Goal: Task Accomplishment & Management: Manage account settings

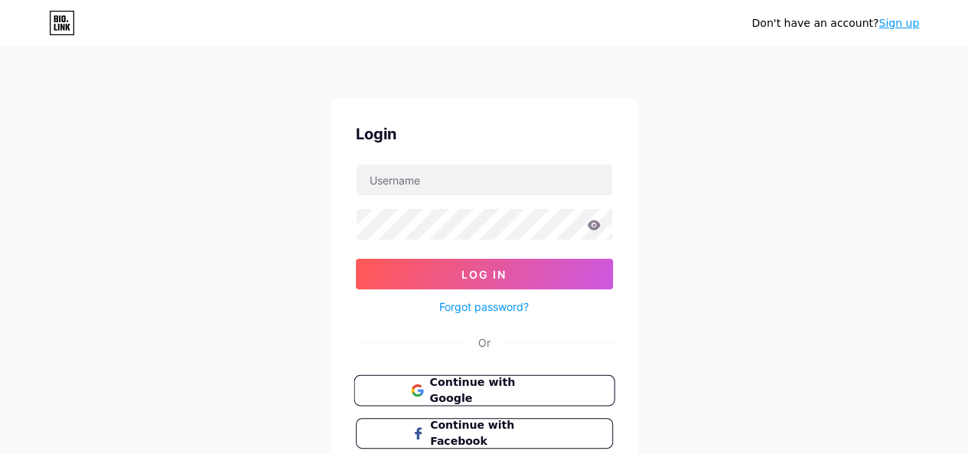
click at [565, 383] on button "Continue with Google" at bounding box center [484, 390] width 261 height 31
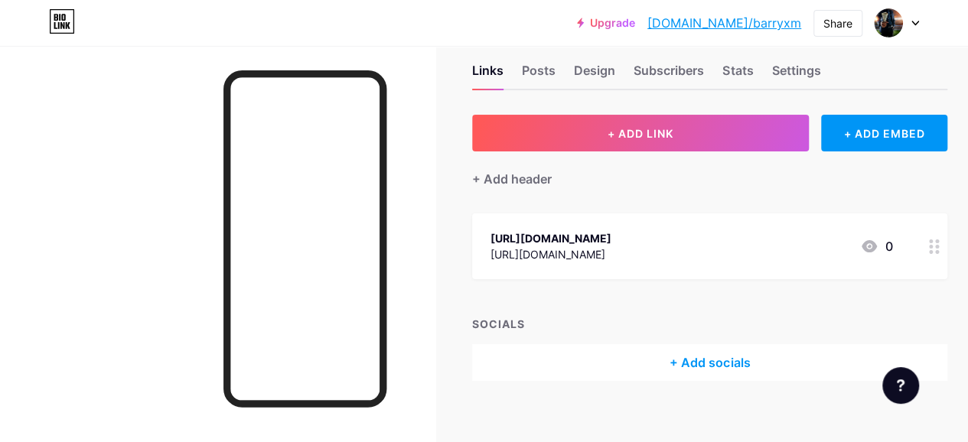
scroll to position [42, 0]
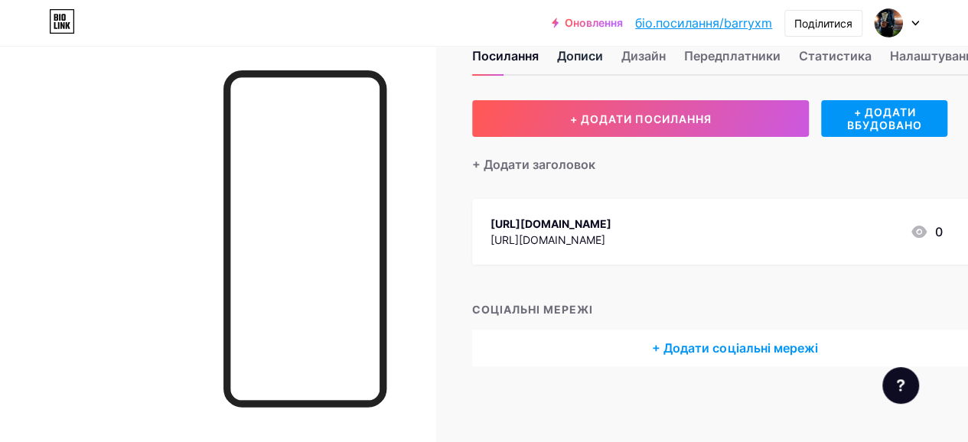
click at [600, 51] on font "Дописи" at bounding box center [580, 55] width 46 height 15
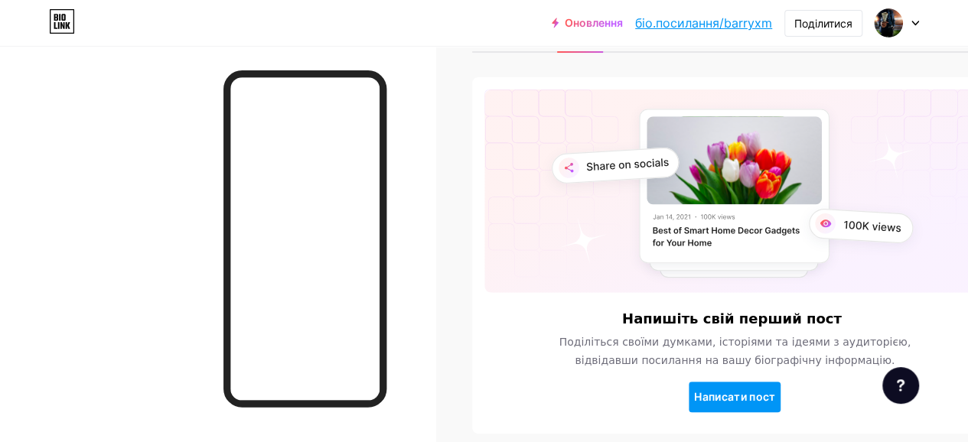
scroll to position [133, 0]
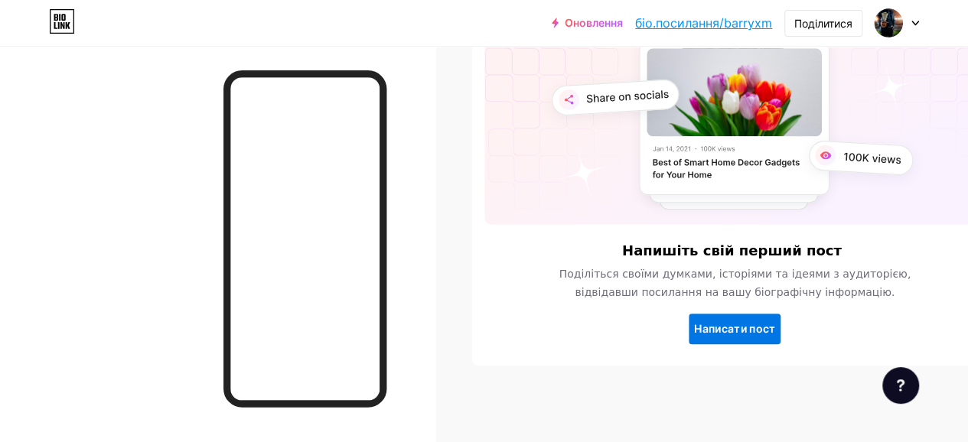
click at [731, 327] on font "Написати пост" at bounding box center [735, 328] width 82 height 13
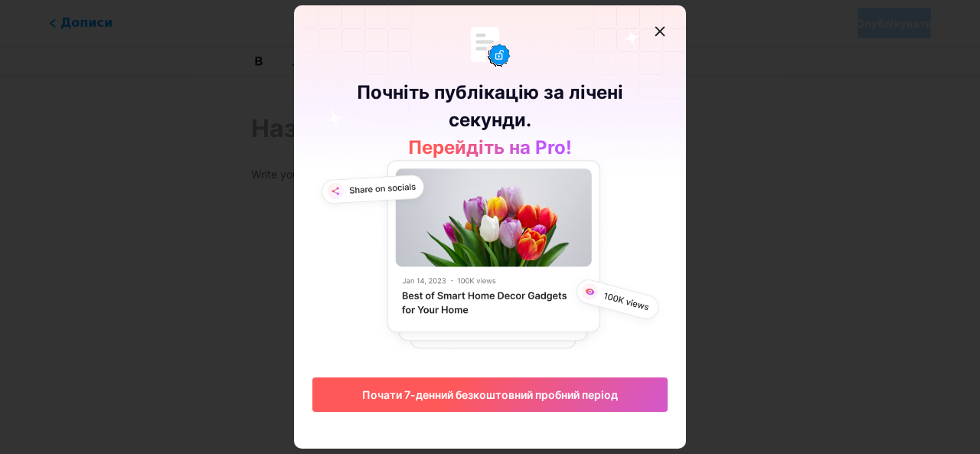
click at [580, 387] on button "Почати 7-денний безкоштовний пробний період" at bounding box center [489, 394] width 355 height 34
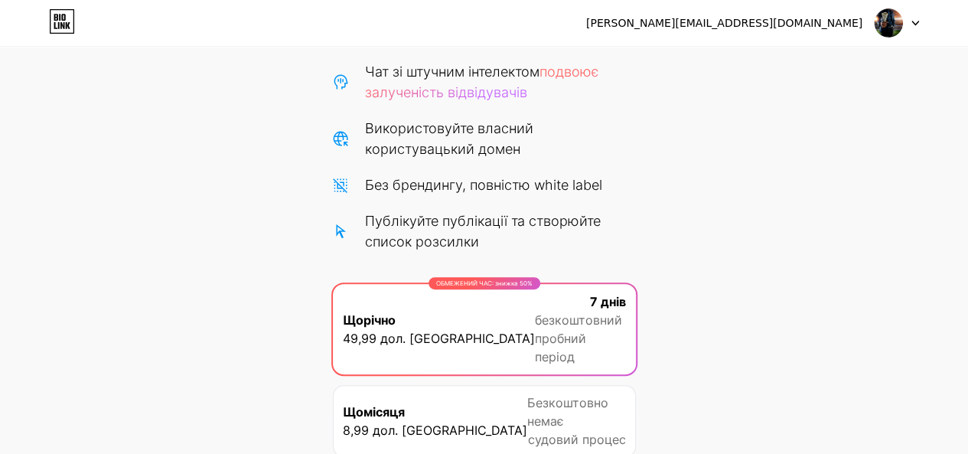
scroll to position [243, 0]
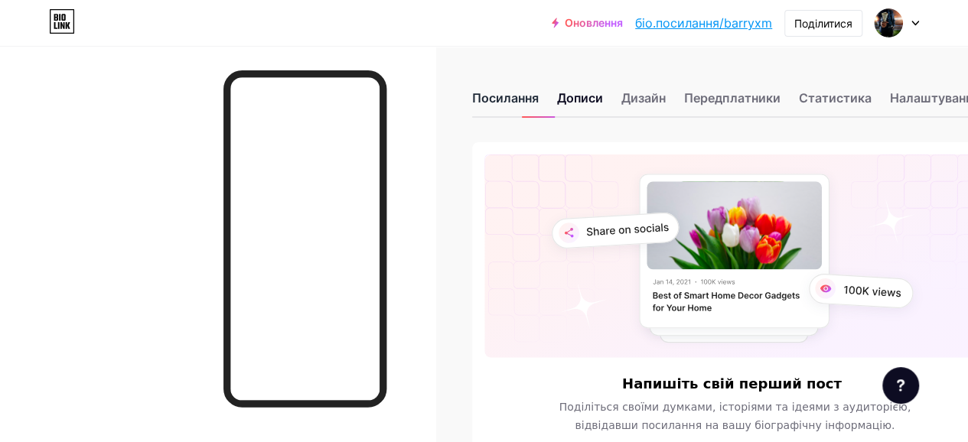
click at [525, 99] on font "Посилання" at bounding box center [505, 97] width 67 height 15
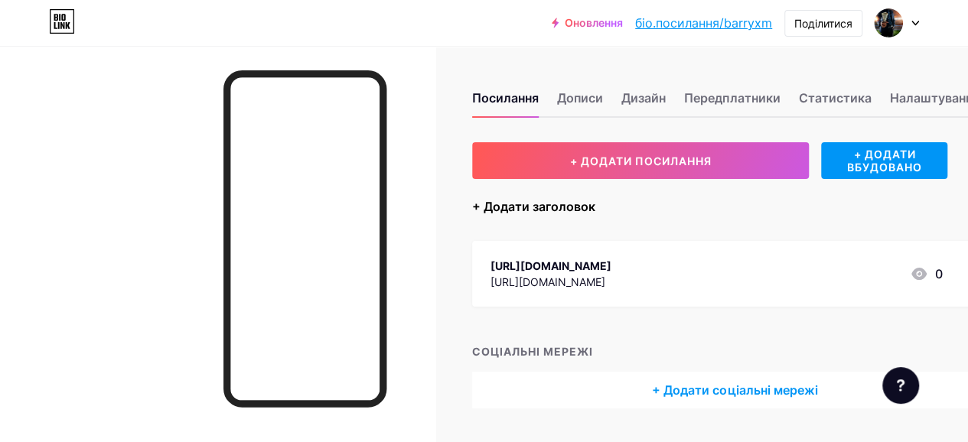
click at [570, 209] on font "+ Додати заголовок" at bounding box center [533, 206] width 123 height 15
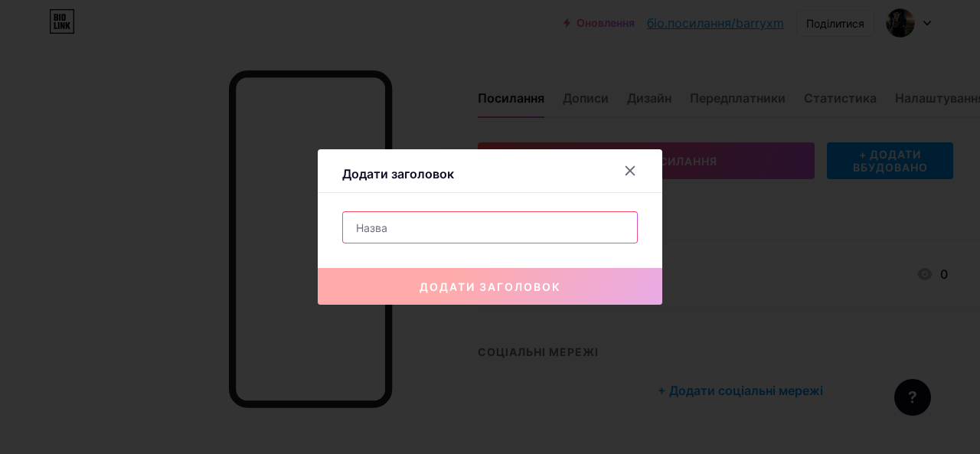
click at [495, 230] on input "text" at bounding box center [490, 227] width 294 height 31
click at [631, 174] on icon at bounding box center [630, 171] width 12 height 12
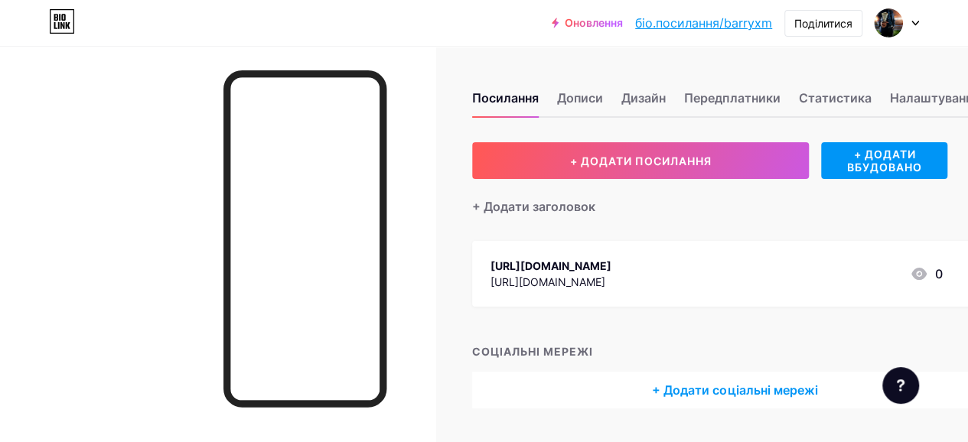
scroll to position [42, 0]
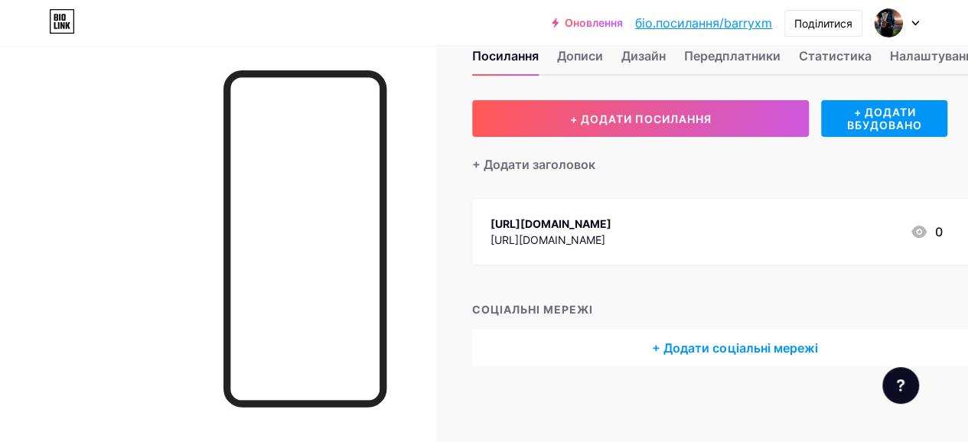
click at [605, 233] on font "[URL][DOMAIN_NAME]" at bounding box center [548, 239] width 115 height 13
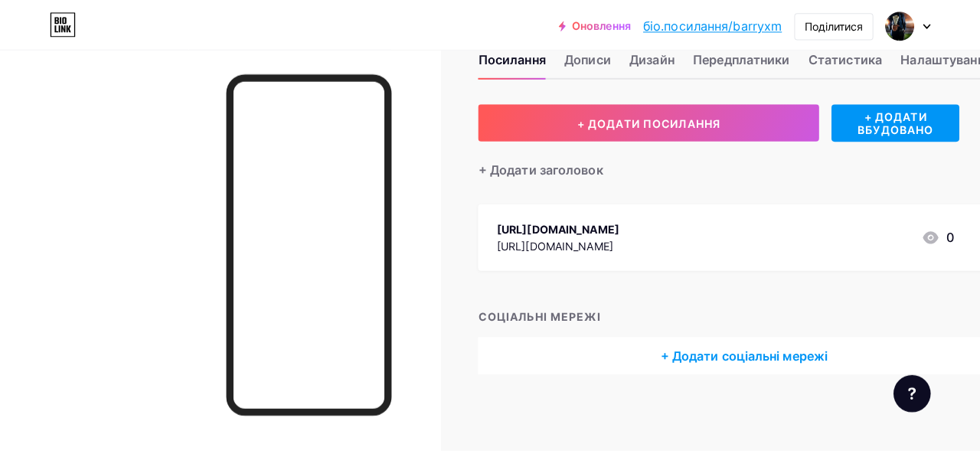
scroll to position [31, 0]
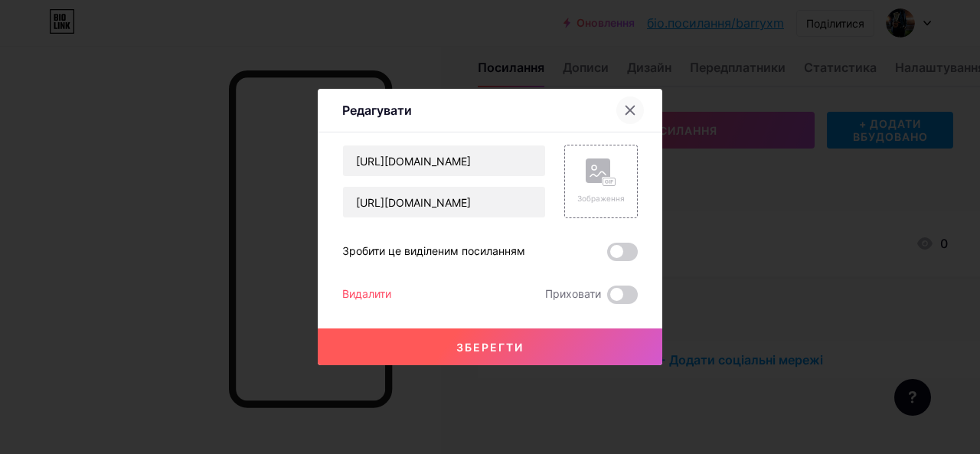
click at [628, 116] on div at bounding box center [630, 110] width 28 height 28
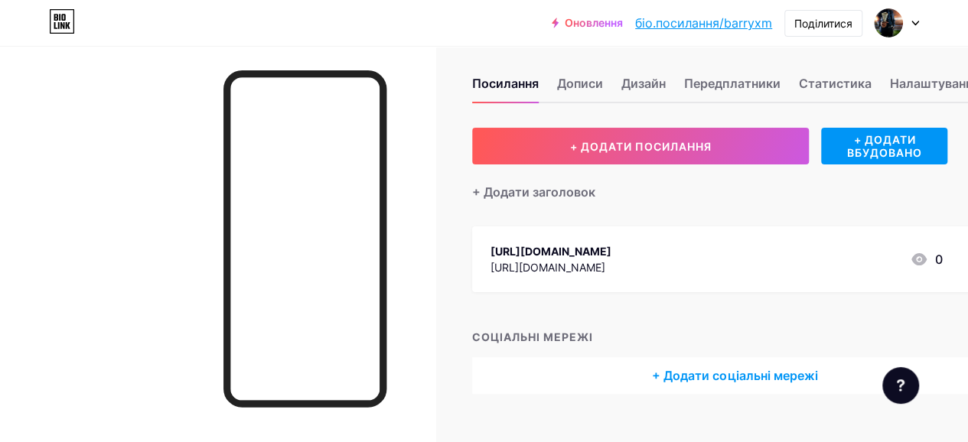
scroll to position [0, 0]
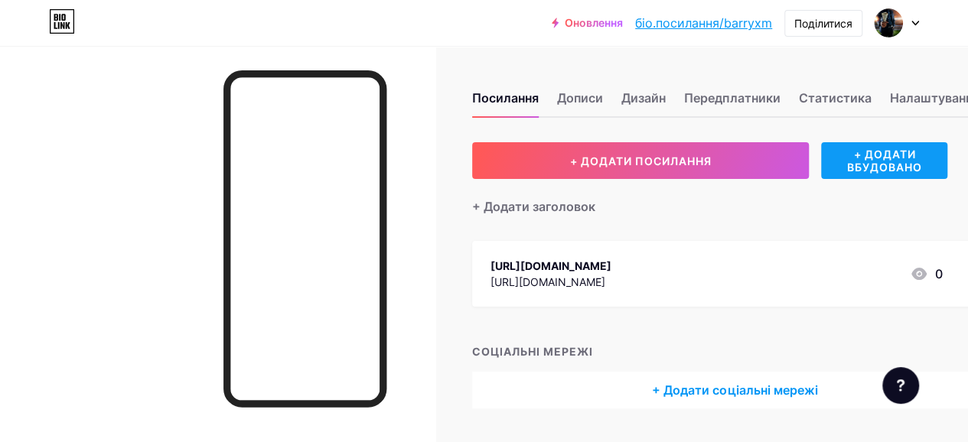
click at [877, 175] on div "+ ДОДАТИ ВБУДОВАНО" at bounding box center [884, 160] width 126 height 37
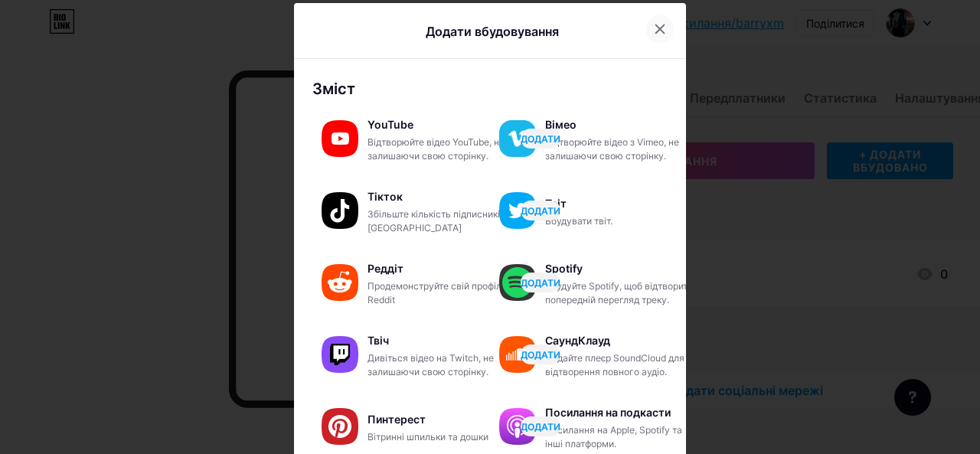
click at [654, 23] on icon at bounding box center [660, 29] width 12 height 12
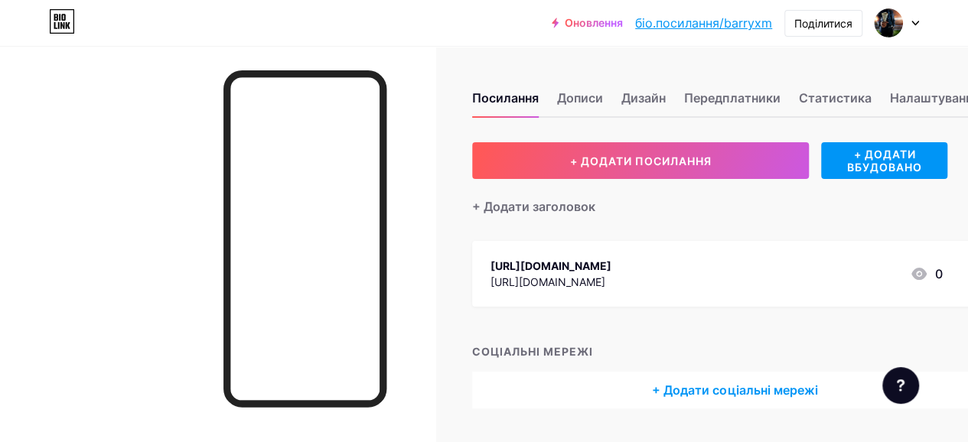
click at [912, 28] on div at bounding box center [897, 23] width 44 height 28
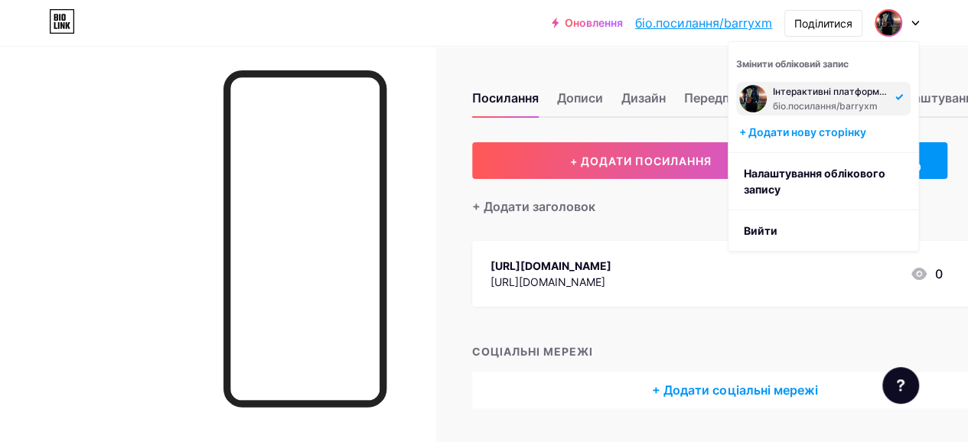
click at [492, 64] on div "Посилання Дописи Дизайн Передплатники Статистика Налаштування + ДОДАТИ ПОСИЛАНН…" at bounding box center [531, 265] width 1062 height 439
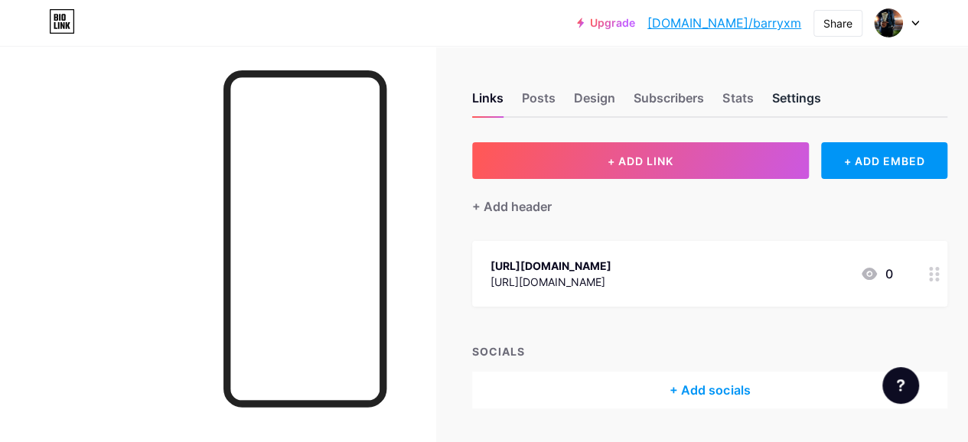
click at [792, 93] on div "Settings" at bounding box center [796, 103] width 49 height 28
click at [915, 28] on div at bounding box center [897, 23] width 44 height 28
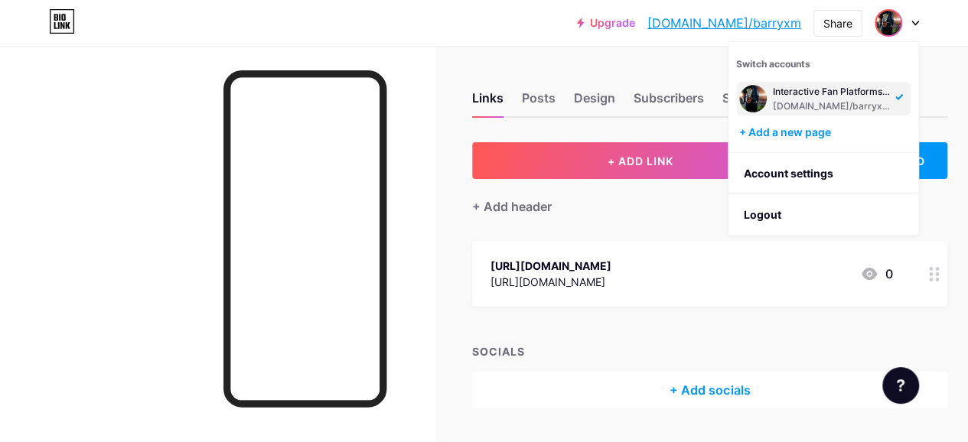
click at [816, 102] on div "[DOMAIN_NAME]/barryxm" at bounding box center [832, 106] width 118 height 12
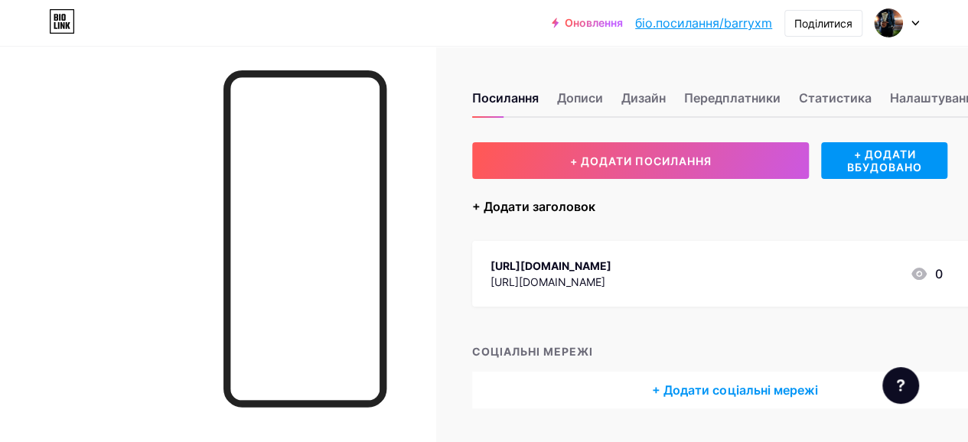
click at [588, 204] on font "+ Додати заголовок" at bounding box center [533, 206] width 123 height 15
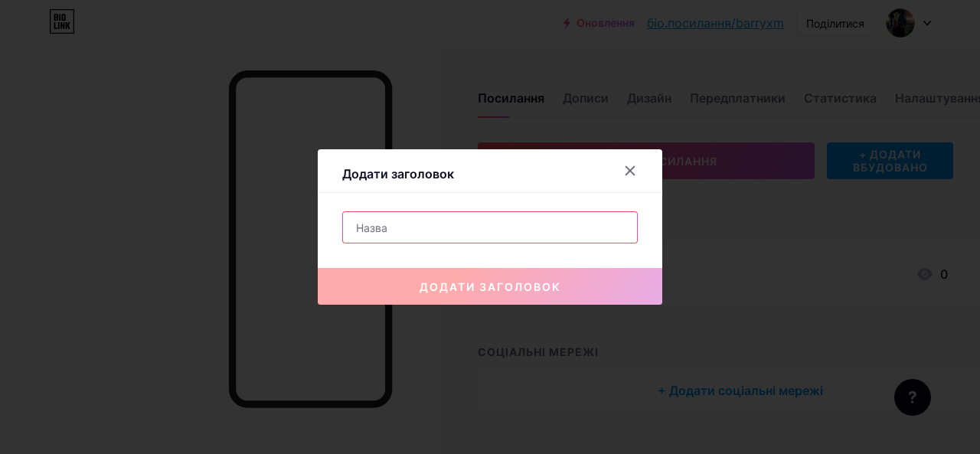
click at [540, 216] on input "text" at bounding box center [490, 227] width 294 height 31
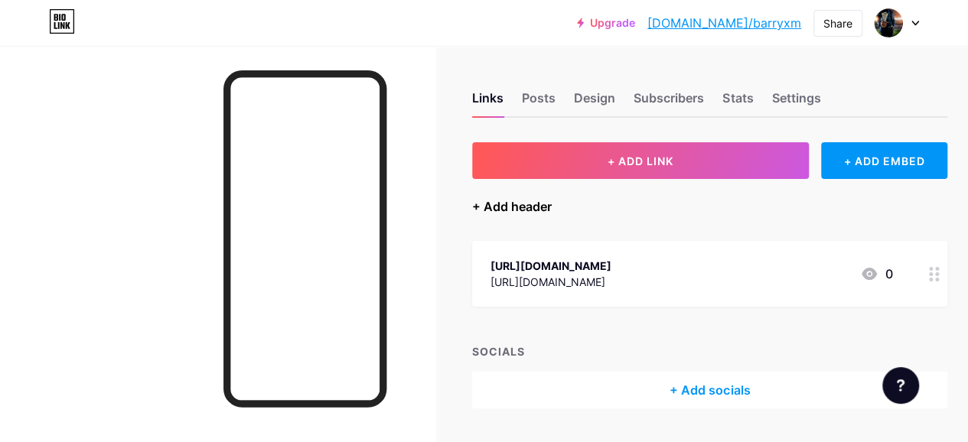
click at [510, 205] on div "+ Add header" at bounding box center [512, 206] width 80 height 18
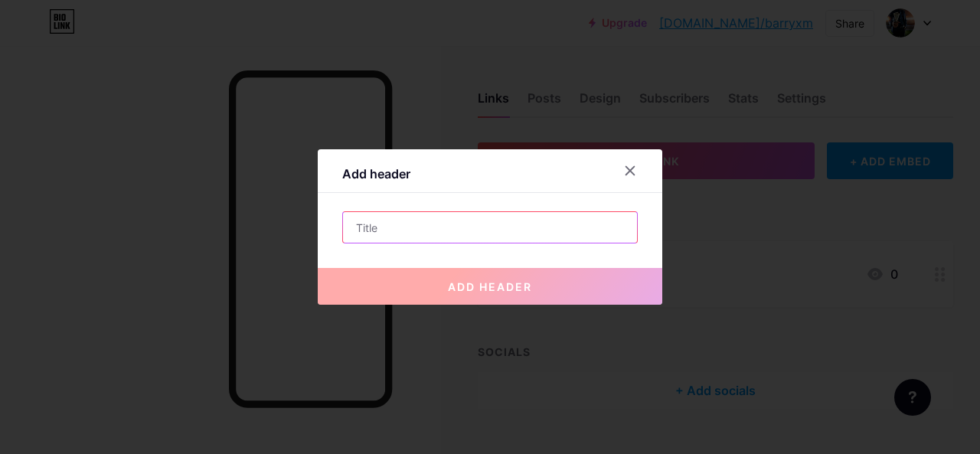
click at [456, 237] on input "text" at bounding box center [490, 227] width 294 height 31
paste input "How to Plan the Perfect Adventure Weekend in [GEOGRAPHIC_DATA]"
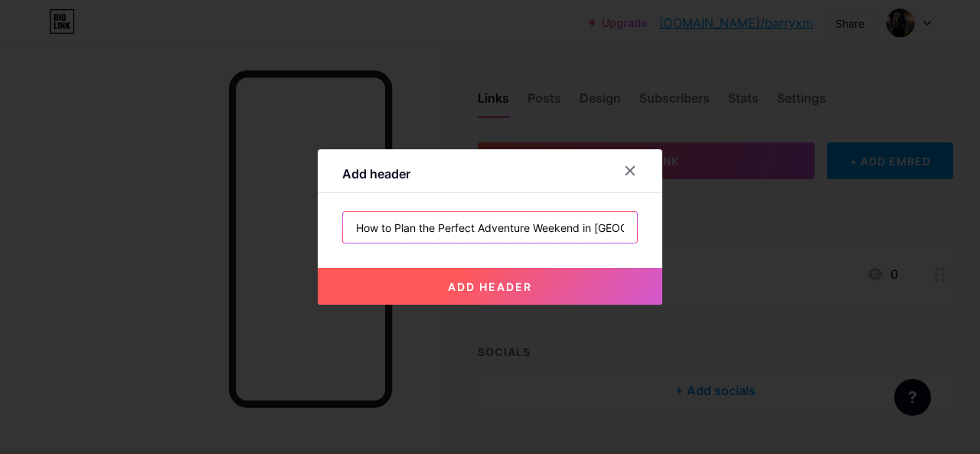
scroll to position [0, 2]
type input "How to Plan the Perfect Adventure Weekend in [GEOGRAPHIC_DATA]"
click at [476, 299] on button "add header" at bounding box center [490, 286] width 344 height 37
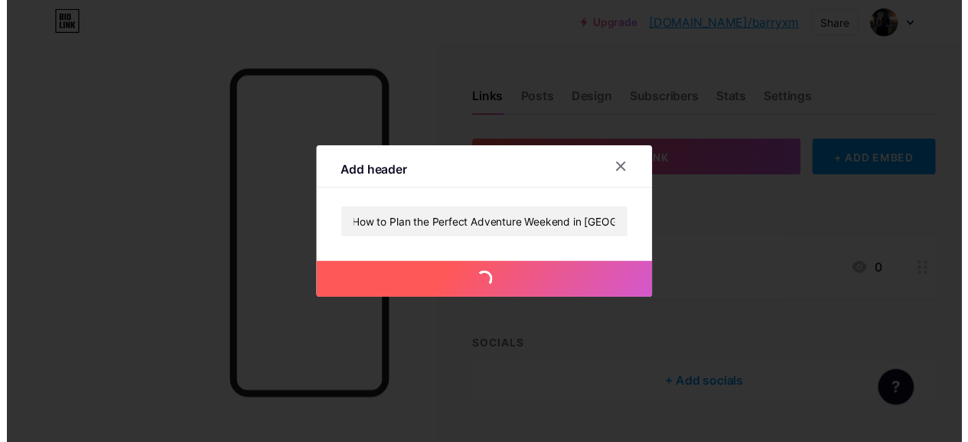
scroll to position [0, 0]
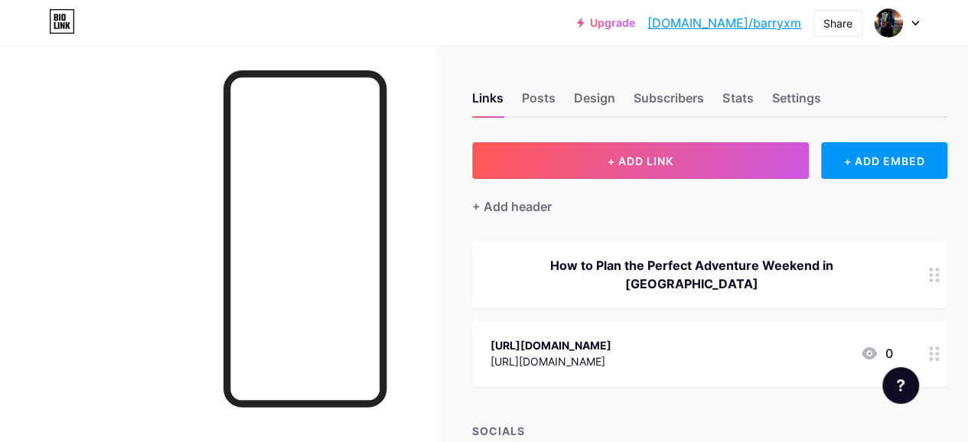
click at [804, 341] on div "[URL][DOMAIN_NAME] [URL][DOMAIN_NAME] 0" at bounding box center [692, 353] width 402 height 35
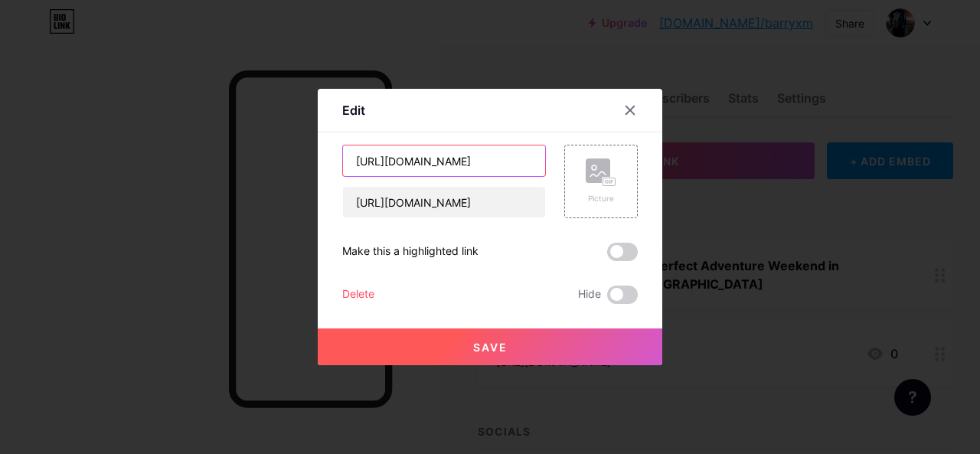
click at [438, 162] on input "[URL][DOMAIN_NAME]" at bounding box center [444, 160] width 202 height 31
click at [638, 106] on div at bounding box center [630, 110] width 28 height 28
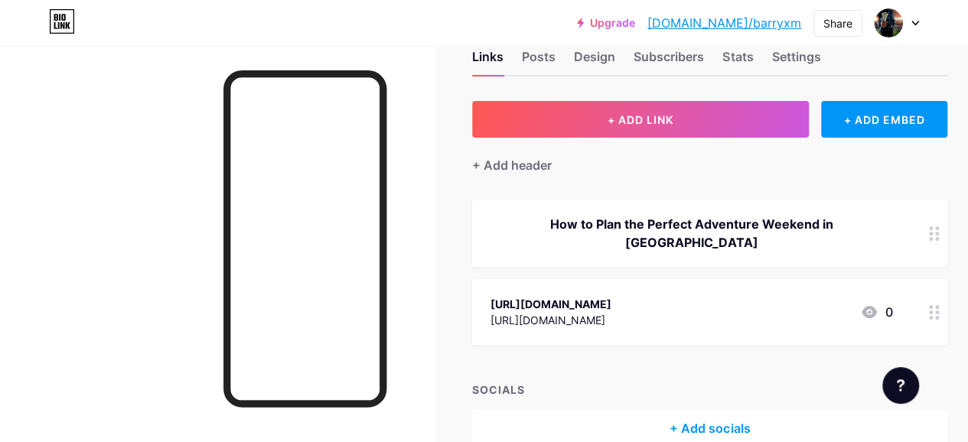
scroll to position [77, 0]
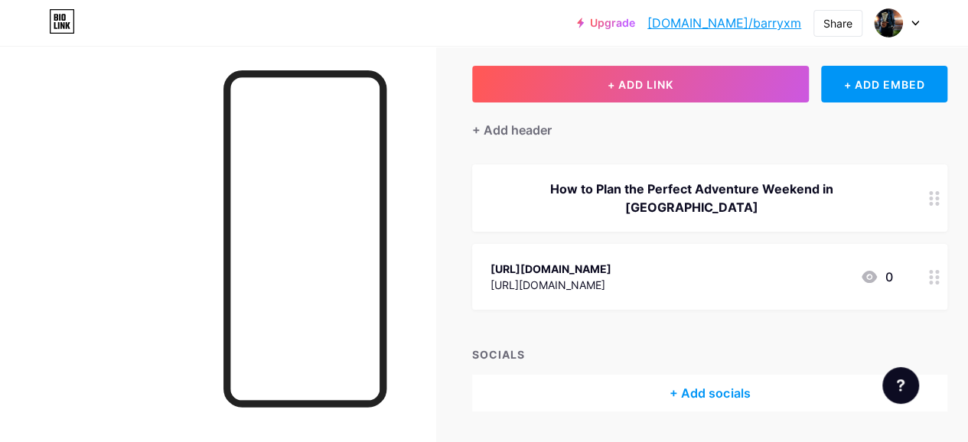
click at [940, 192] on icon at bounding box center [934, 198] width 11 height 15
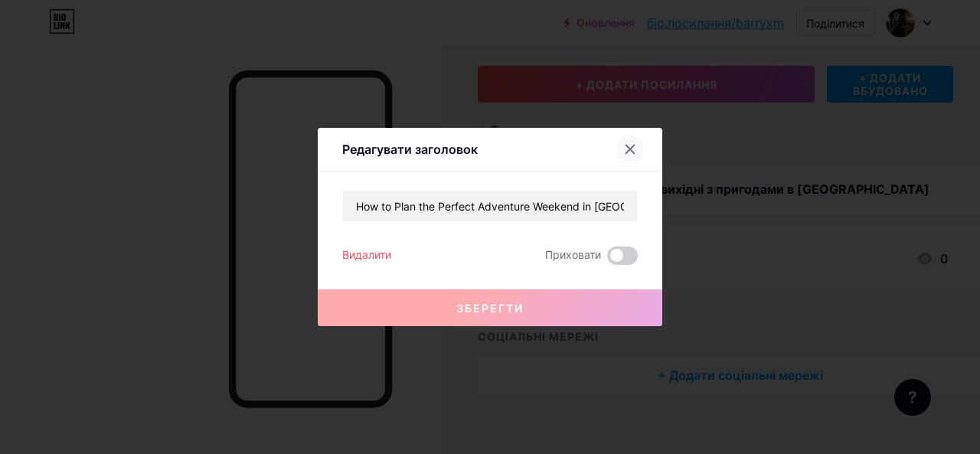
click at [631, 147] on icon at bounding box center [630, 149] width 12 height 12
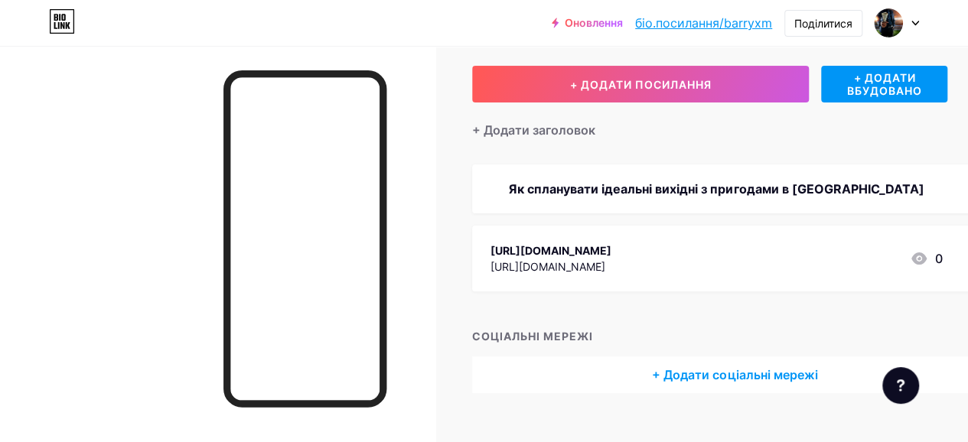
click at [772, 264] on div "[URL][DOMAIN_NAME] [URL][DOMAIN_NAME] 0" at bounding box center [717, 258] width 452 height 35
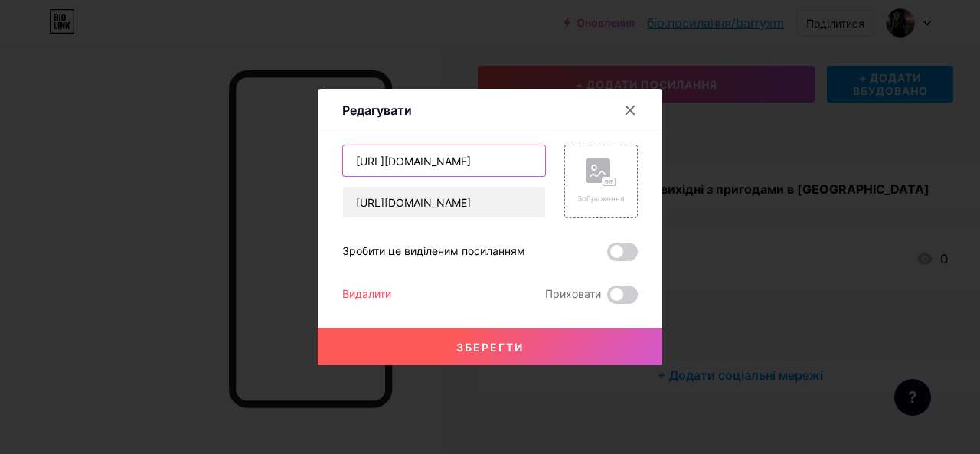
click at [455, 175] on input "[URL][DOMAIN_NAME]" at bounding box center [444, 160] width 202 height 31
click at [455, 170] on input "[URL][DOMAIN_NAME]" at bounding box center [444, 160] width 202 height 31
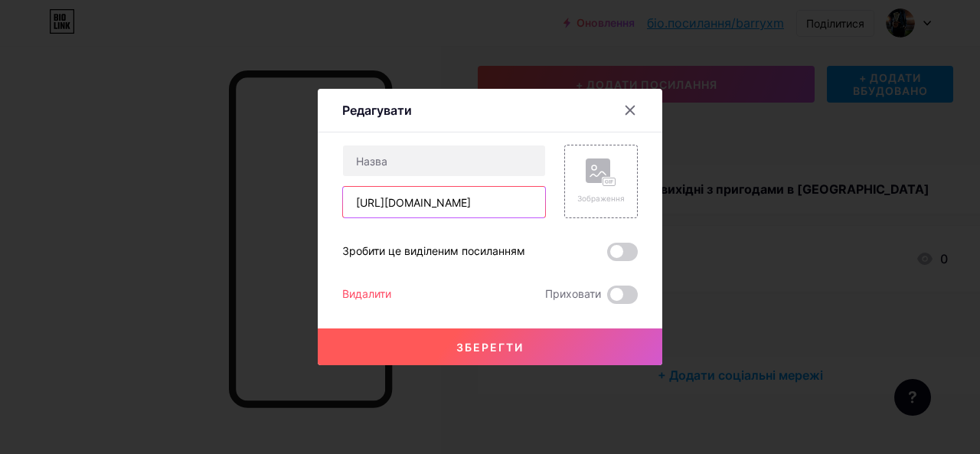
click at [419, 201] on input "[URL][DOMAIN_NAME]" at bounding box center [444, 202] width 202 height 31
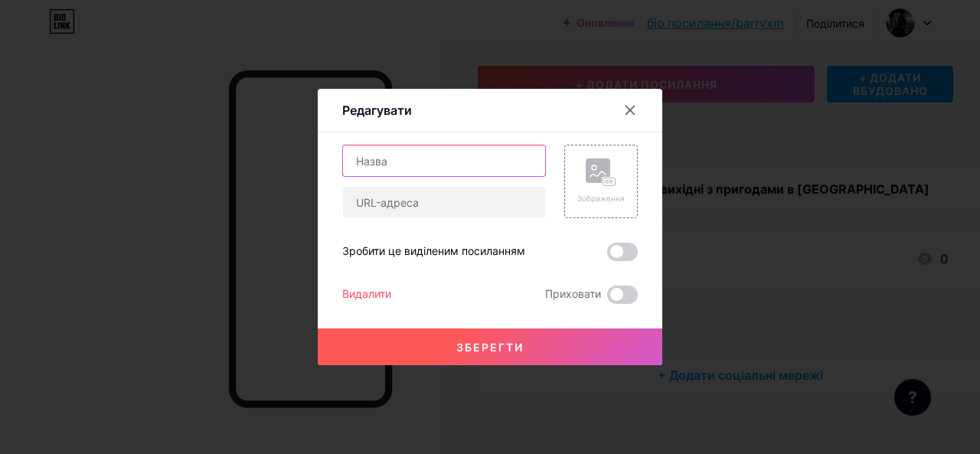
click at [391, 174] on input "text" at bounding box center [444, 160] width 202 height 31
paste input "skydiving [GEOGRAPHIC_DATA]"
type input "skydiving [GEOGRAPHIC_DATA]"
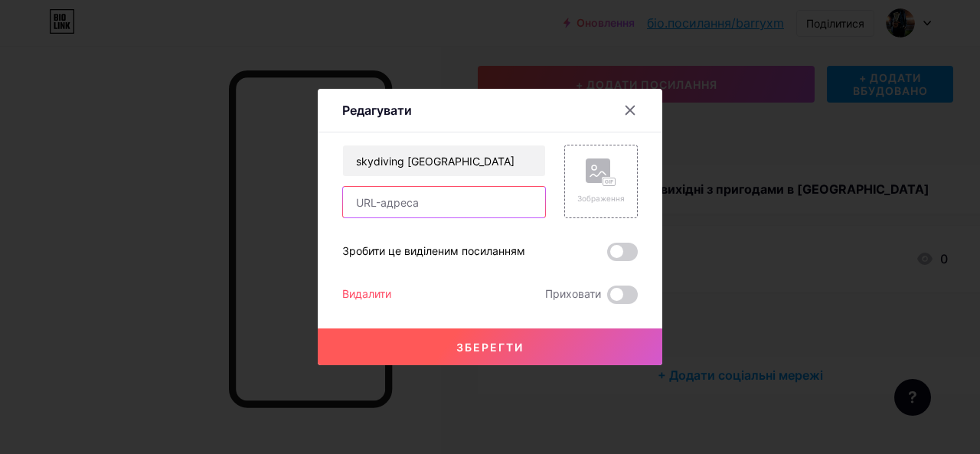
click at [412, 201] on input "text" at bounding box center [444, 202] width 202 height 31
paste input "[URL][DOMAIN_NAME]"
type input "[URL][DOMAIN_NAME]"
click at [459, 348] on font "Зберегти" at bounding box center [489, 347] width 67 height 13
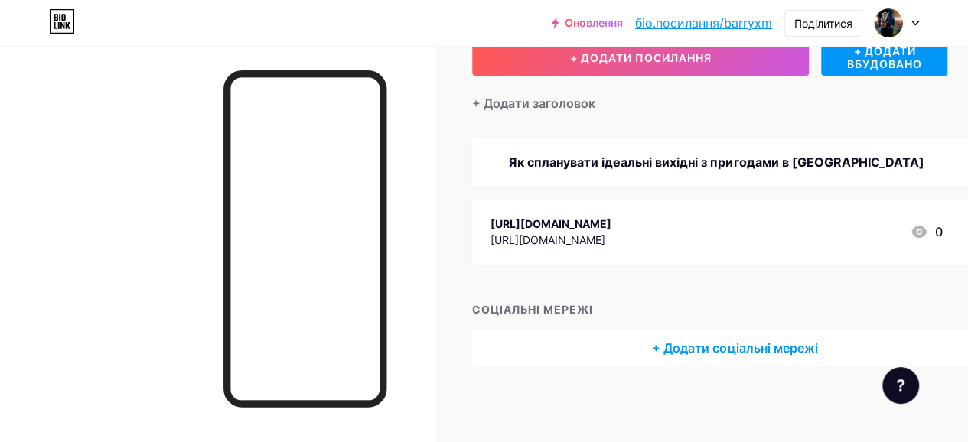
scroll to position [0, 0]
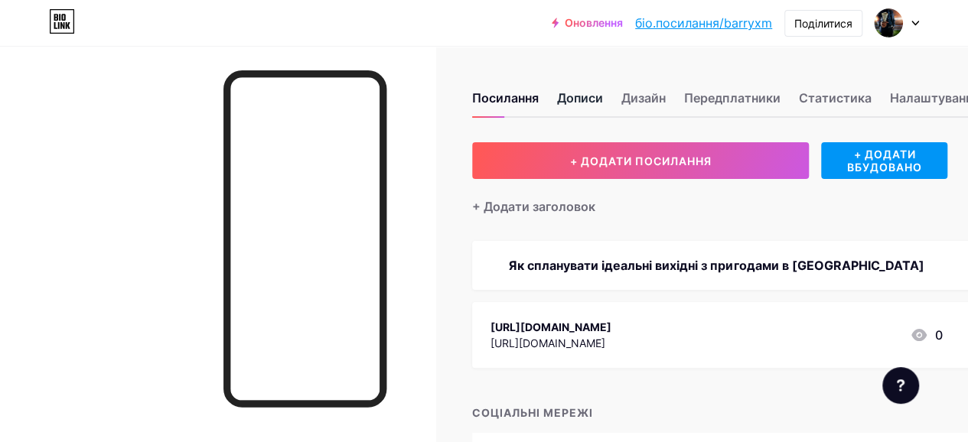
click at [596, 96] on font "Дописи" at bounding box center [580, 97] width 46 height 15
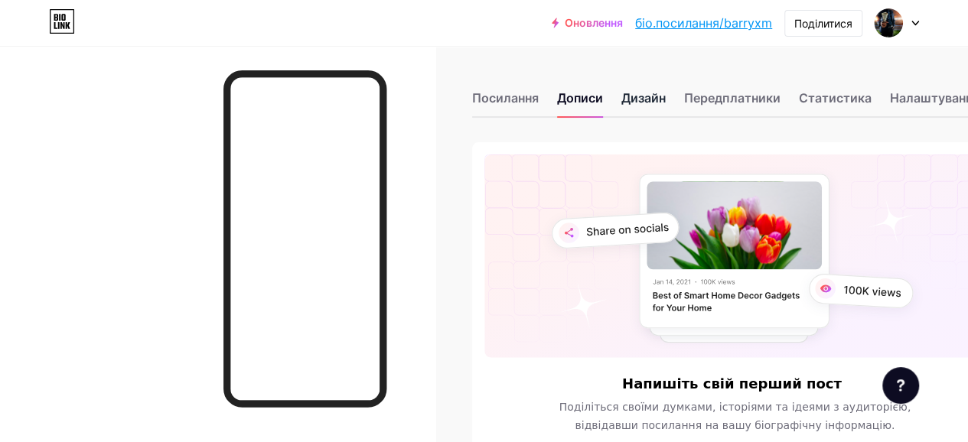
click at [640, 91] on font "Дизайн" at bounding box center [644, 97] width 44 height 15
click at [743, 95] on font "Передплатники" at bounding box center [732, 97] width 96 height 15
click at [828, 89] on div "Статистика" at bounding box center [834, 103] width 73 height 28
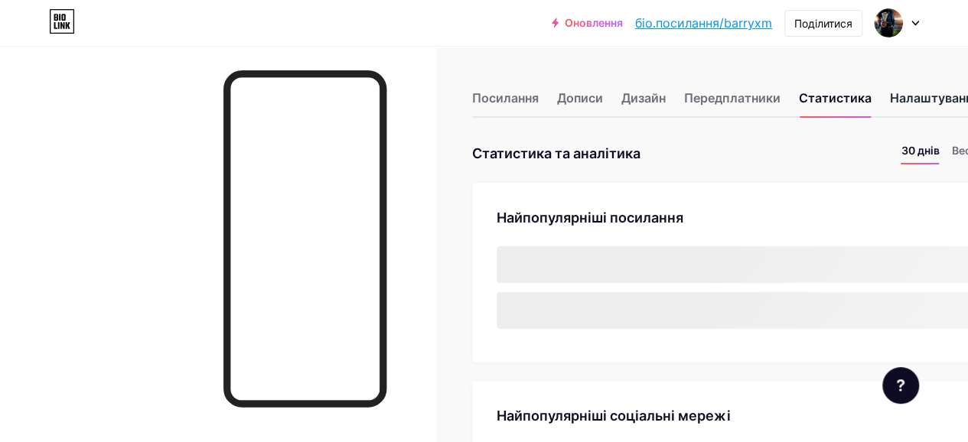
click at [916, 91] on font "Налаштування" at bounding box center [934, 97] width 90 height 15
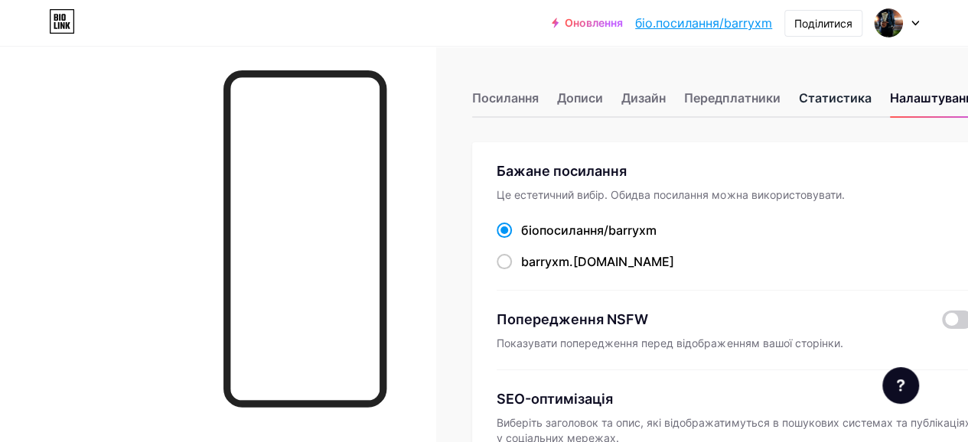
click at [834, 94] on font "Статистика" at bounding box center [834, 97] width 73 height 15
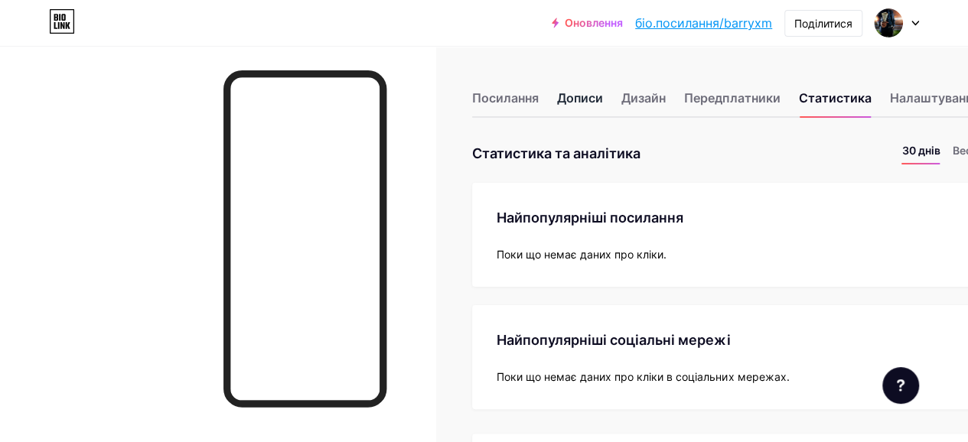
click at [586, 90] on font "Дописи" at bounding box center [580, 98] width 46 height 18
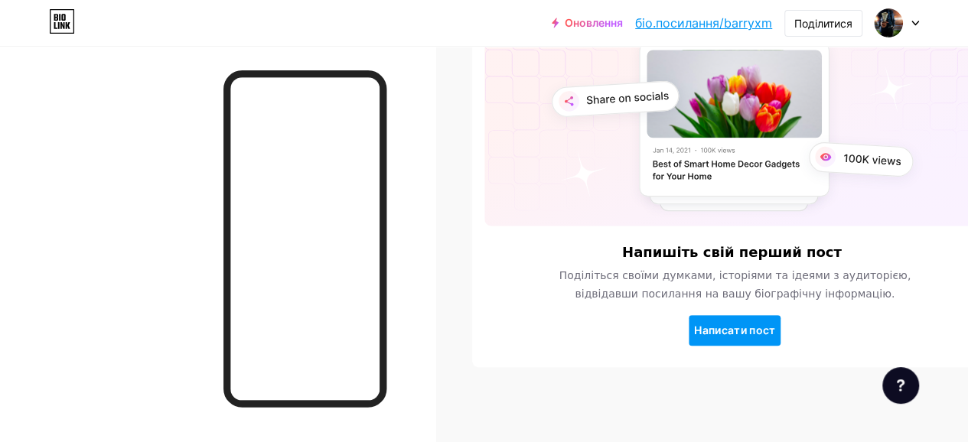
scroll to position [133, 0]
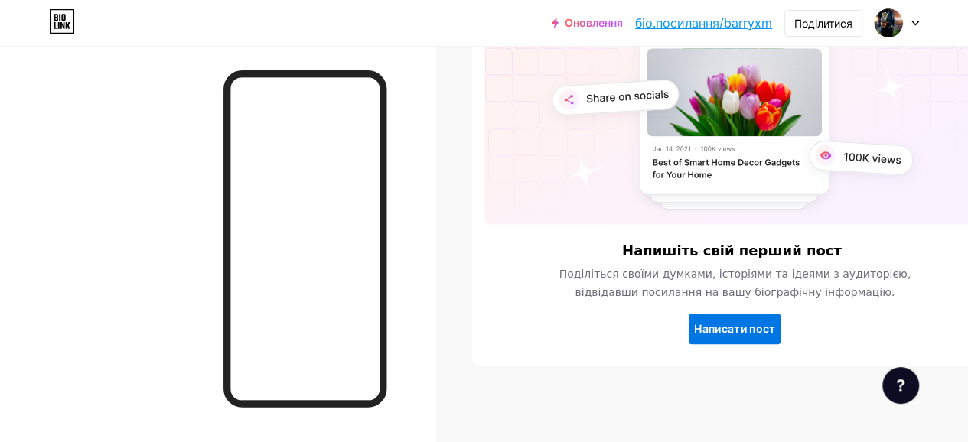
click at [738, 335] on font "Написати пост" at bounding box center [735, 328] width 82 height 13
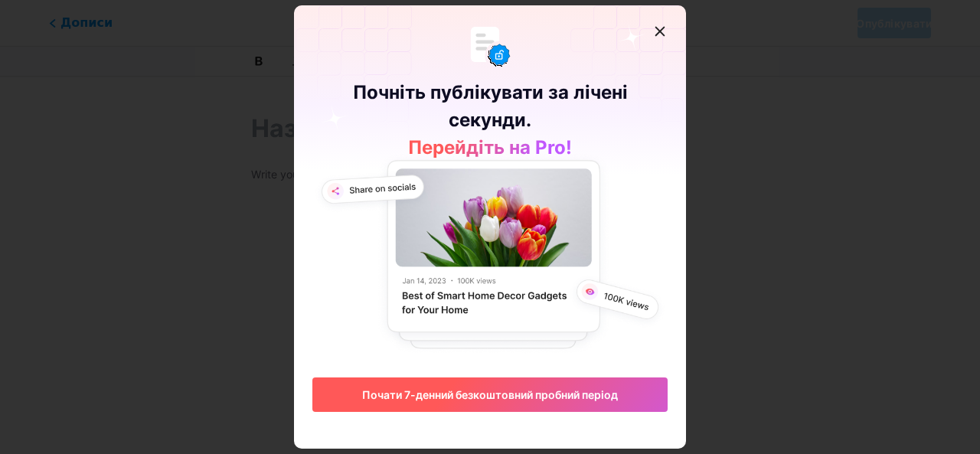
click at [495, 390] on font "Почати 7-денний безкоштовний пробний період" at bounding box center [490, 394] width 256 height 13
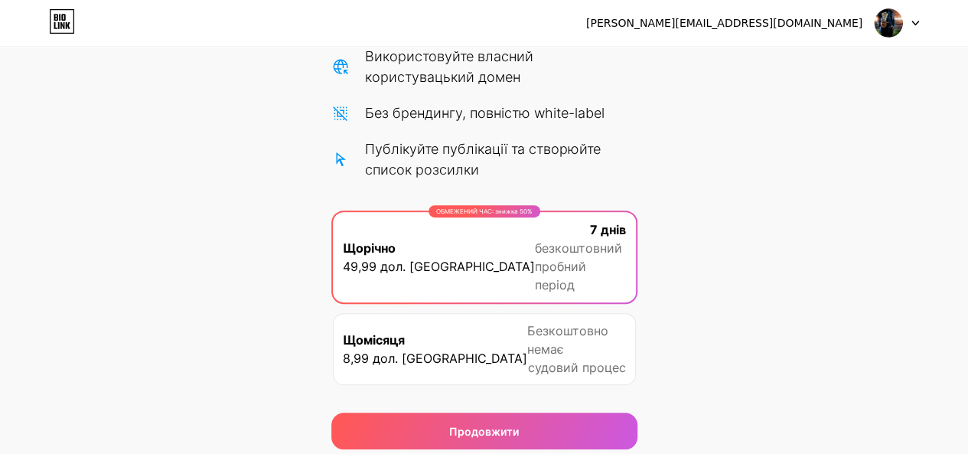
scroll to position [243, 0]
